Goal: Task Accomplishment & Management: Manage account settings

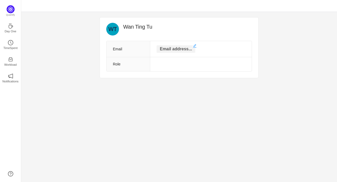
click at [195, 46] on icon "icon: edit" at bounding box center [195, 46] width 4 height 4
click at [184, 50] on input "text" at bounding box center [176, 49] width 53 height 8
type input "[EMAIL_ADDRESS][DOMAIN_NAME]"
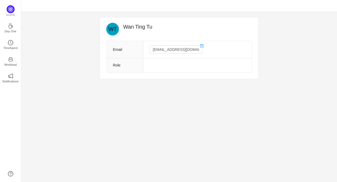
click at [174, 66] on td at bounding box center [197, 65] width 109 height 14
click at [171, 66] on td at bounding box center [197, 65] width 109 height 14
click at [170, 66] on td at bounding box center [197, 65] width 109 height 14
click at [200, 44] on icon "icon: save" at bounding box center [202, 46] width 4 height 4
click at [206, 67] on td at bounding box center [192, 64] width 117 height 14
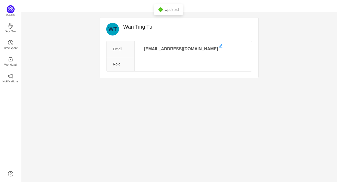
click at [194, 65] on td at bounding box center [192, 64] width 117 height 14
click at [225, 89] on div "Wan Ting Tu Email [EMAIL_ADDRESS][DOMAIN_NAME] Role Quantify Day One TimeSpent …" at bounding box center [179, 97] width 316 height 170
click at [199, 66] on td at bounding box center [192, 64] width 117 height 14
click at [185, 97] on div "Wan Ting Tu Email [EMAIL_ADDRESS][DOMAIN_NAME] Role Quantify Day One TimeSpent …" at bounding box center [179, 97] width 316 height 170
click at [153, 72] on div "Wan Ting Tu Email wanting.tu@simplesurance.de Role" at bounding box center [179, 47] width 158 height 60
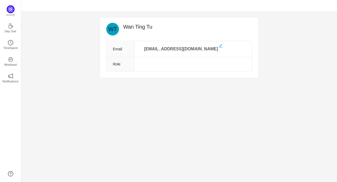
click at [150, 65] on td at bounding box center [192, 64] width 117 height 14
click at [211, 96] on div "Wan Ting Tu Email [EMAIL_ADDRESS][DOMAIN_NAME] Role Quantify Day One TimeSpent …" at bounding box center [179, 97] width 316 height 170
